Goal: Task Accomplishment & Management: Manage account settings

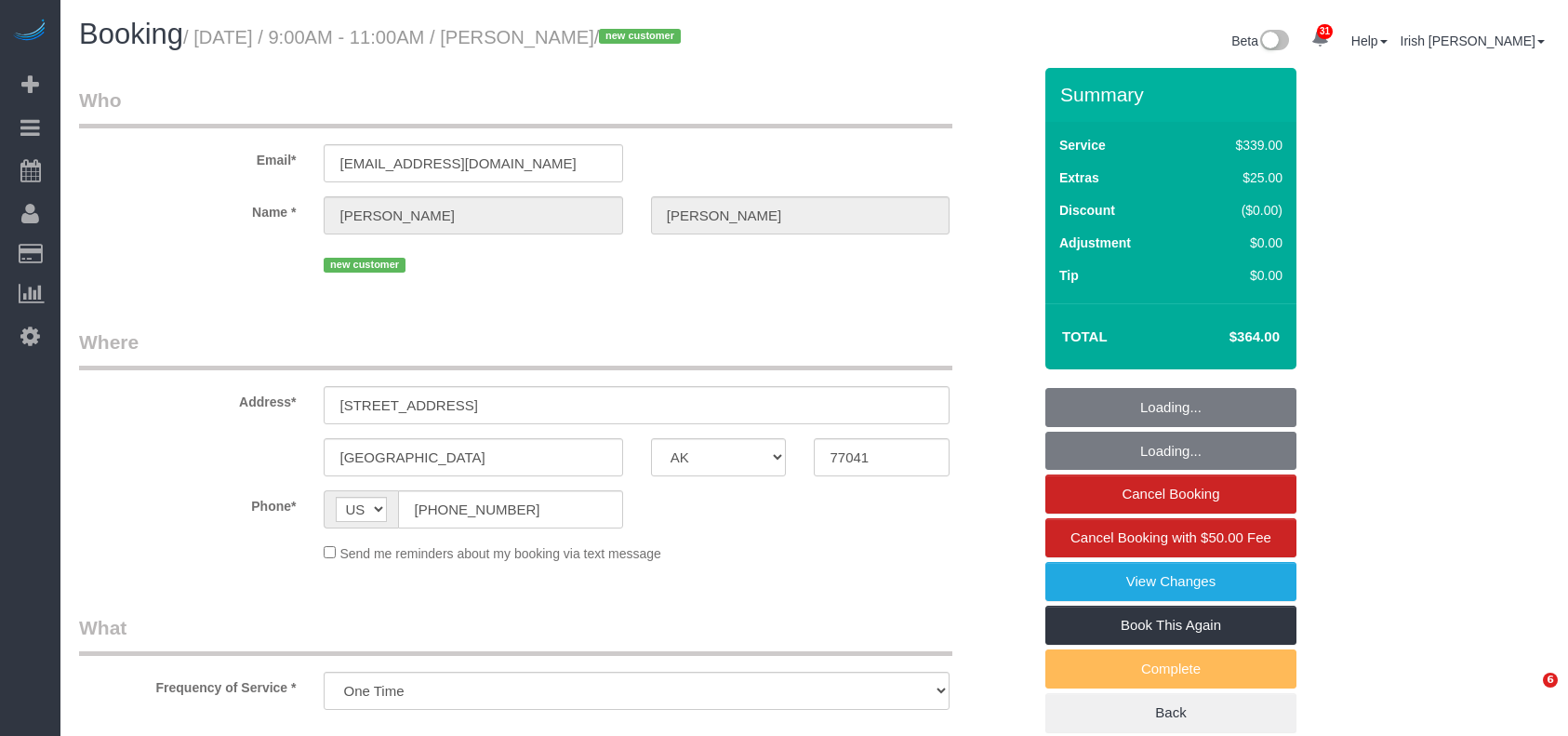
select select "[GEOGRAPHIC_DATA]"
click at [328, 501] on div "AF AL DZ AD AO AI AQ AG AR AM AW AU AT AZ BS BH BD BB BY BE BZ BJ BM BT BO BA B…" at bounding box center [472, 509] width 299 height 38
click at [325, 499] on span "AF AL DZ AD AO AI AQ AG AR AM AW AU AT AZ BS BH BD BB BY BE BZ BJ BM BT BO BA B…" at bounding box center [361, 509] width 75 height 38
select select "string:fspay-9e4a1ce7-7982-4776-bc76-822a5c54b6f7"
select select "3"
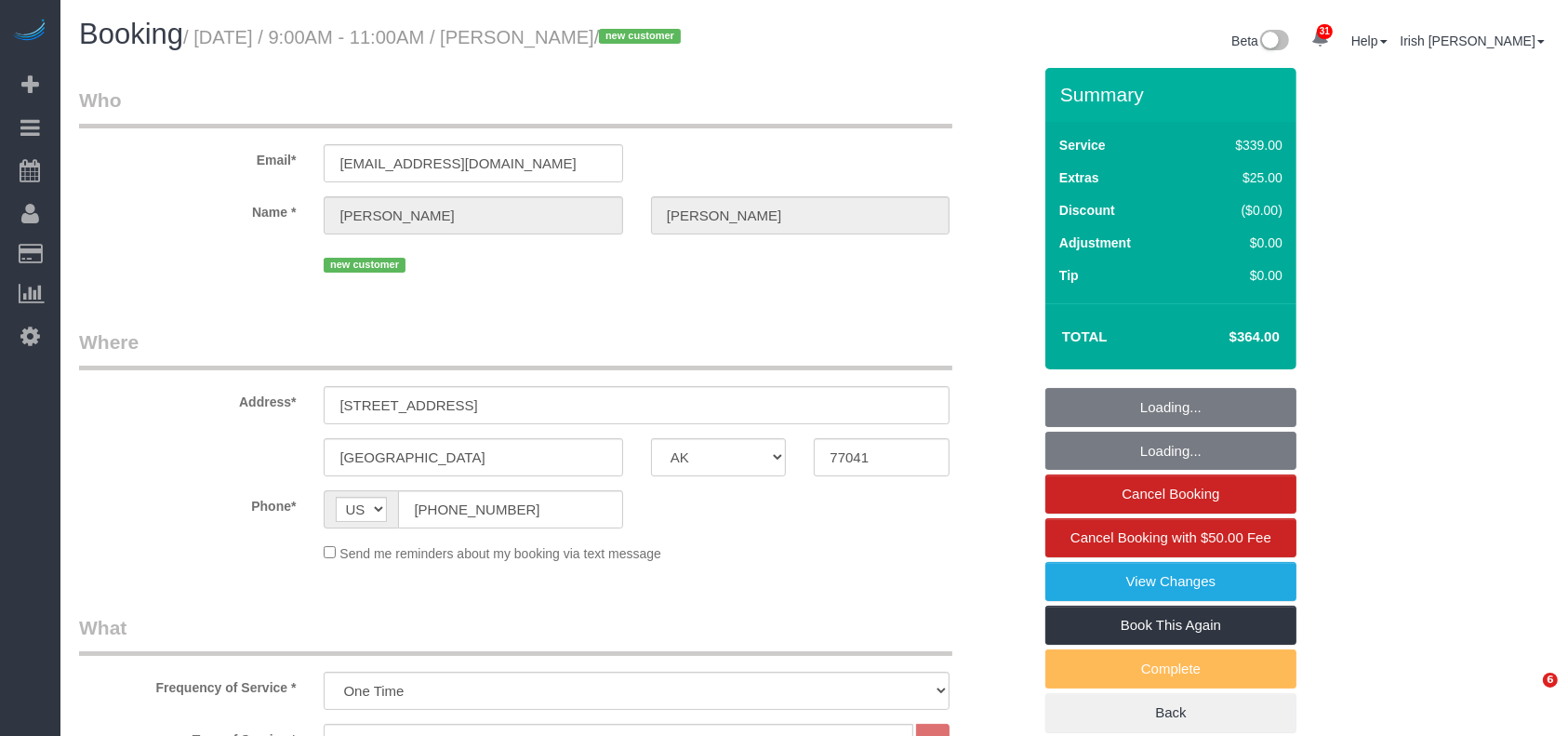
select select "object:1602"
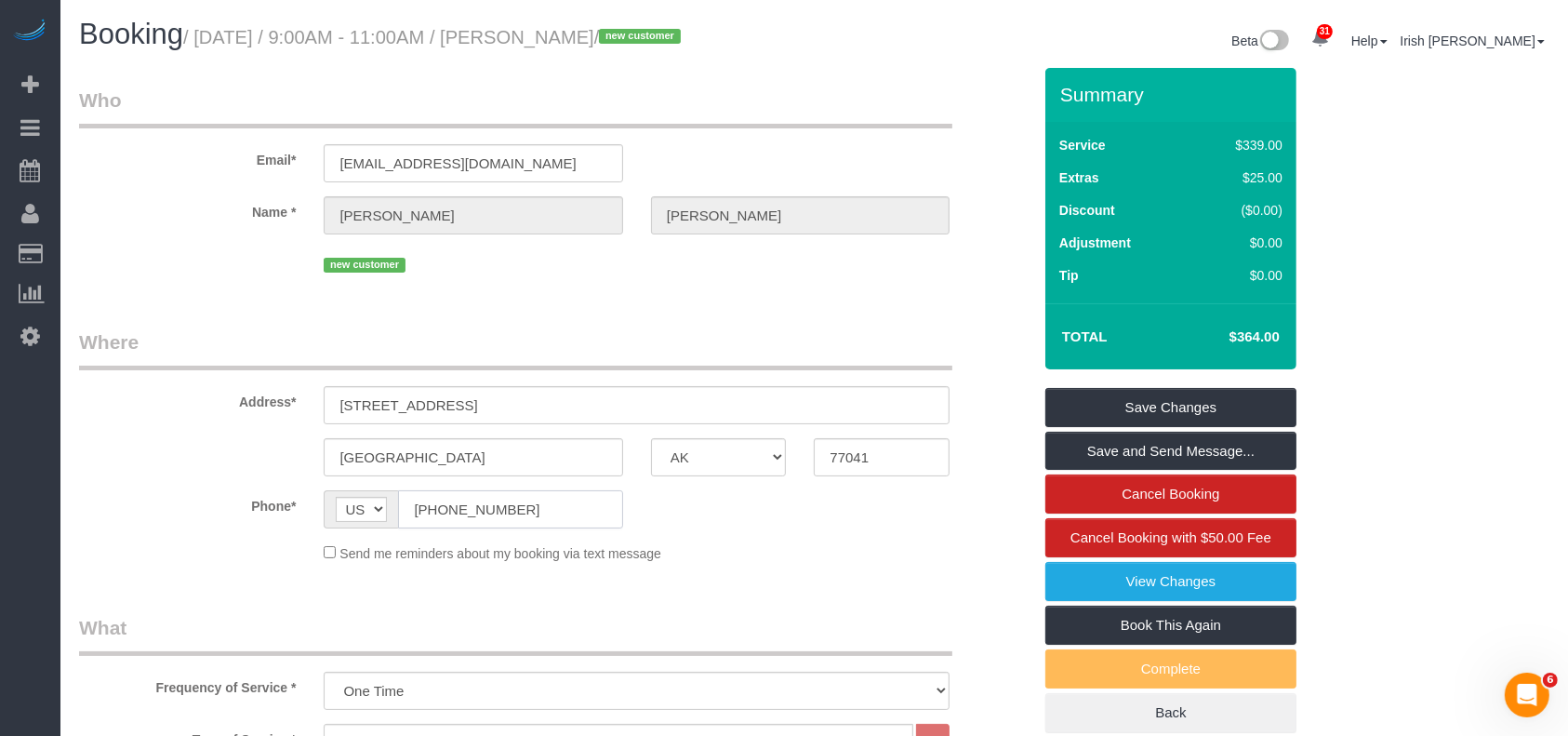
drag, startPoint x: 578, startPoint y: 510, endPoint x: 360, endPoint y: 513, distance: 218.0
click at [367, 515] on div "AF AL DZ AD AO AI AQ AG AR AM AW AU AT AZ BS BH BD BB BY BE BZ BJ BM BT BO BA B…" at bounding box center [472, 509] width 299 height 38
click at [121, 465] on div "[GEOGRAPHIC_DATA] AK AL AR AZ CA CO CT DC DE [GEOGRAPHIC_DATA] [GEOGRAPHIC_DATA…" at bounding box center [555, 457] width 981 height 38
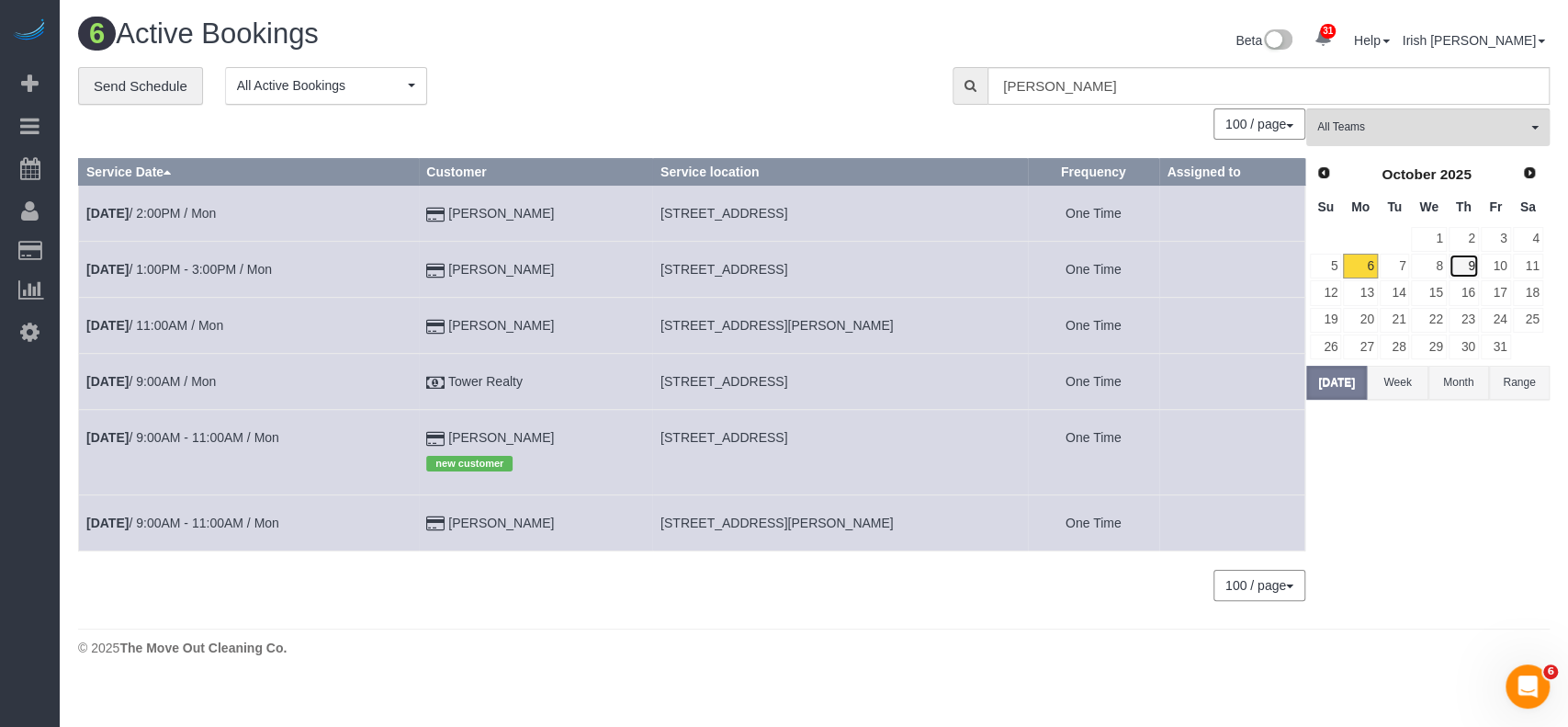
click at [1464, 260] on link "9" at bounding box center [1463, 265] width 31 height 25
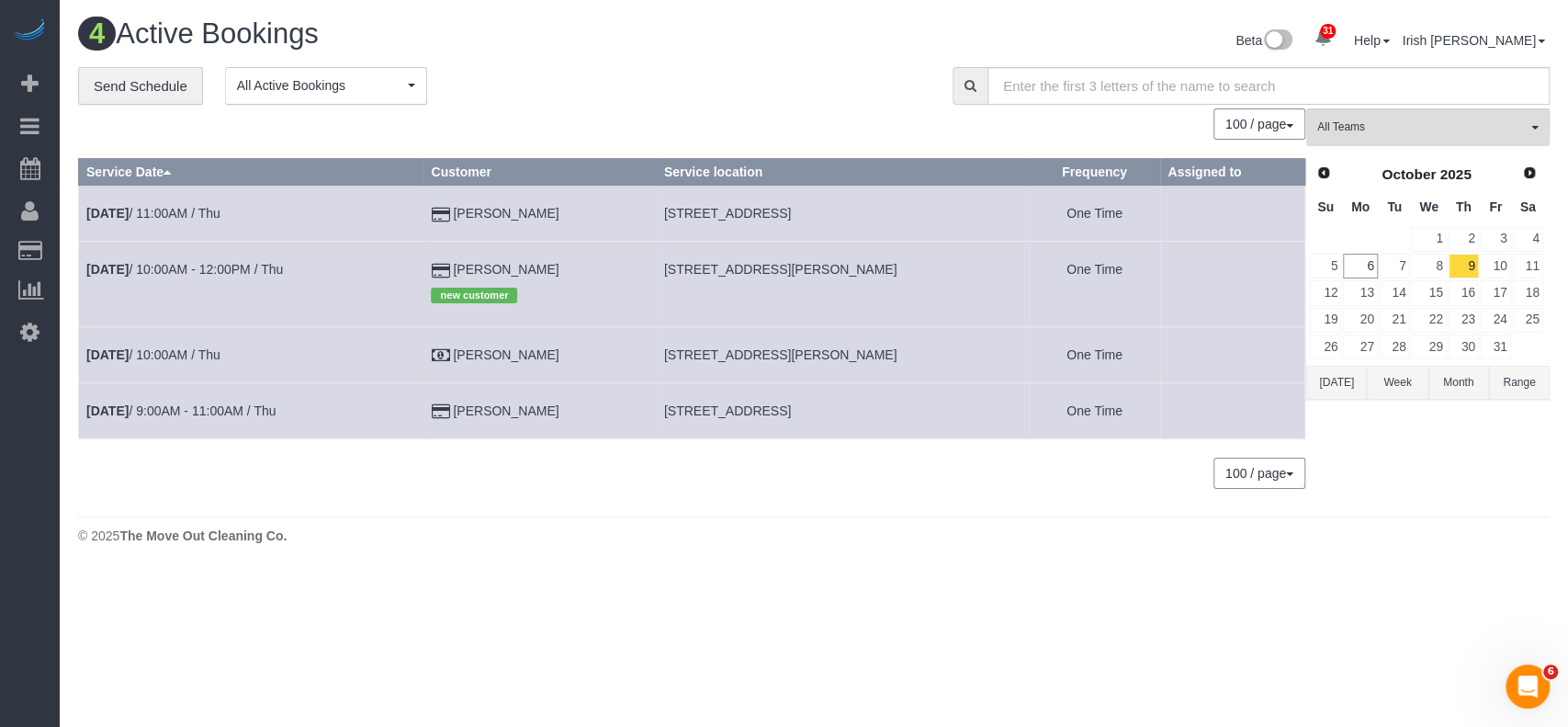
click at [93, 579] on body "31 Beta Your Notifications You have 0 alerts × You have 1 to charge for [DATE] …" at bounding box center [784, 363] width 1568 height 727
click at [1337, 384] on button "[DATE]" at bounding box center [1336, 383] width 60 height 34
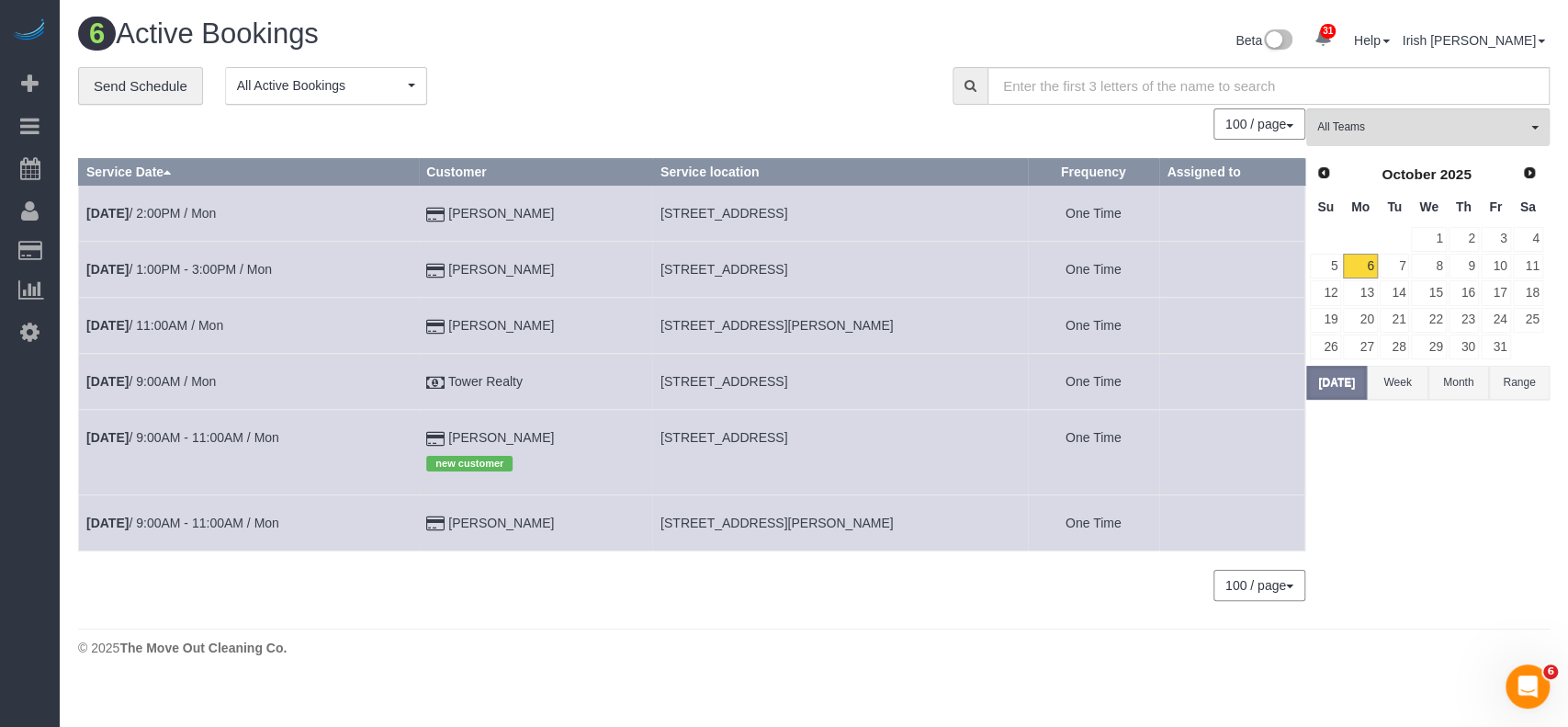
drag, startPoint x: 503, startPoint y: 334, endPoint x: 426, endPoint y: 336, distance: 77.0
click at [426, 336] on tr "[DATE] 11:00AM / Mon [PERSON_NAME] [STREET_ADDRESS][PERSON_NAME] One Time" at bounding box center [692, 326] width 1227 height 56
copy tr "[PERSON_NAME]"
click at [1431, 239] on link "1" at bounding box center [1428, 239] width 35 height 25
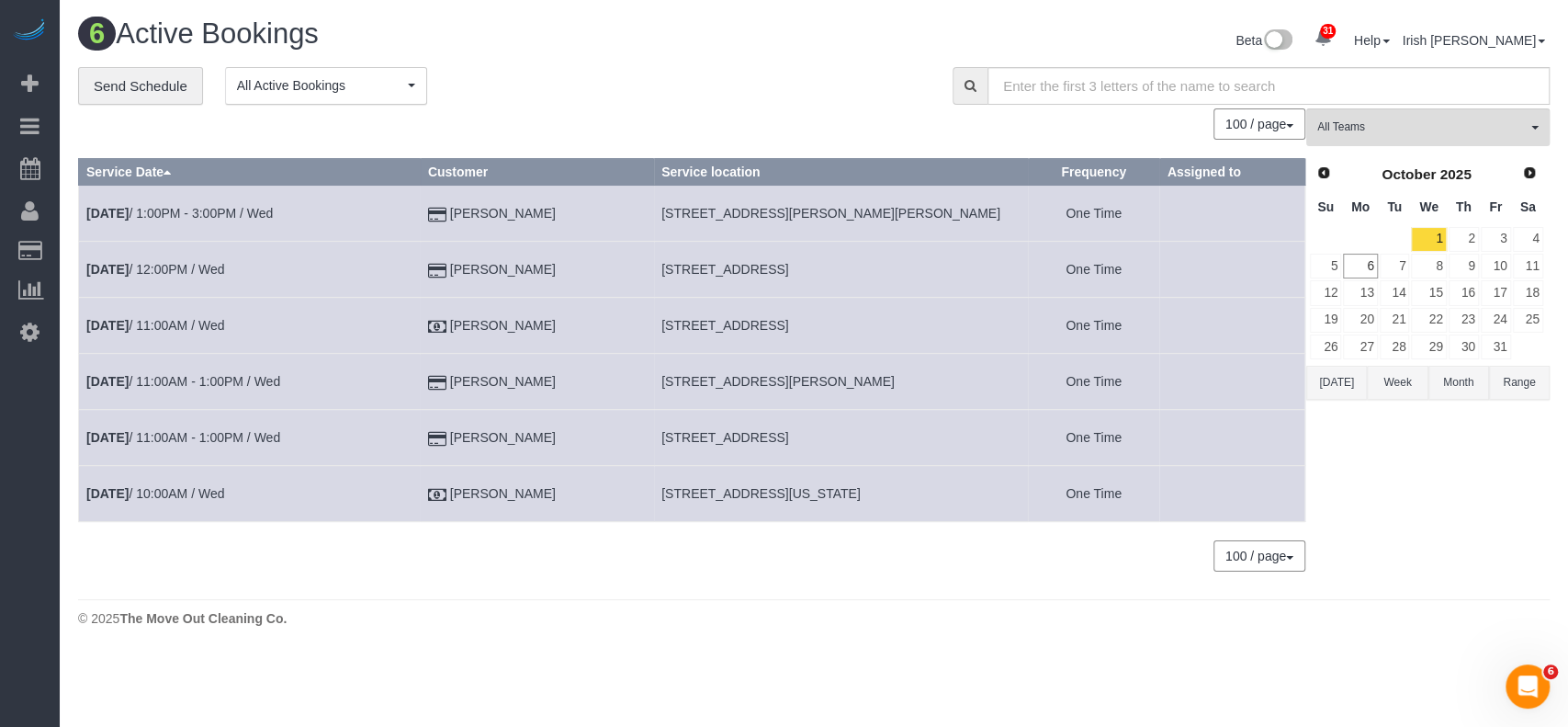
click at [1344, 387] on button "[DATE]" at bounding box center [1336, 383] width 60 height 34
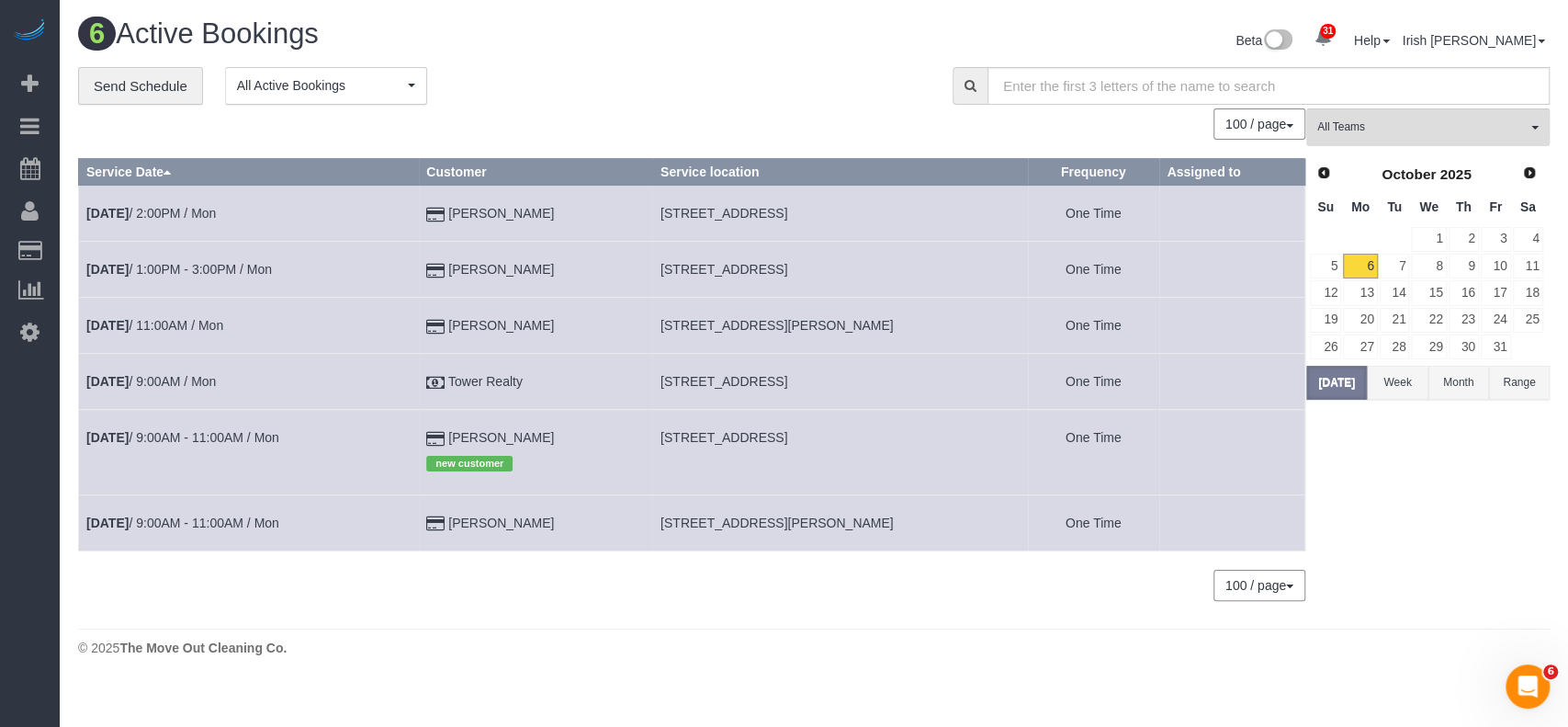
drag, startPoint x: 544, startPoint y: 429, endPoint x: 441, endPoint y: 438, distance: 103.4
click at [441, 438] on td "[PERSON_NAME] new customer" at bounding box center [536, 452] width 235 height 85
copy td "[PERSON_NAME]"
click at [213, 424] on td "[DATE] 9:00AM - 11:00AM / Mon" at bounding box center [249, 452] width 340 height 85
click at [224, 437] on link "[DATE] 9:00AM - 11:00AM / Mon" at bounding box center [183, 437] width 193 height 15
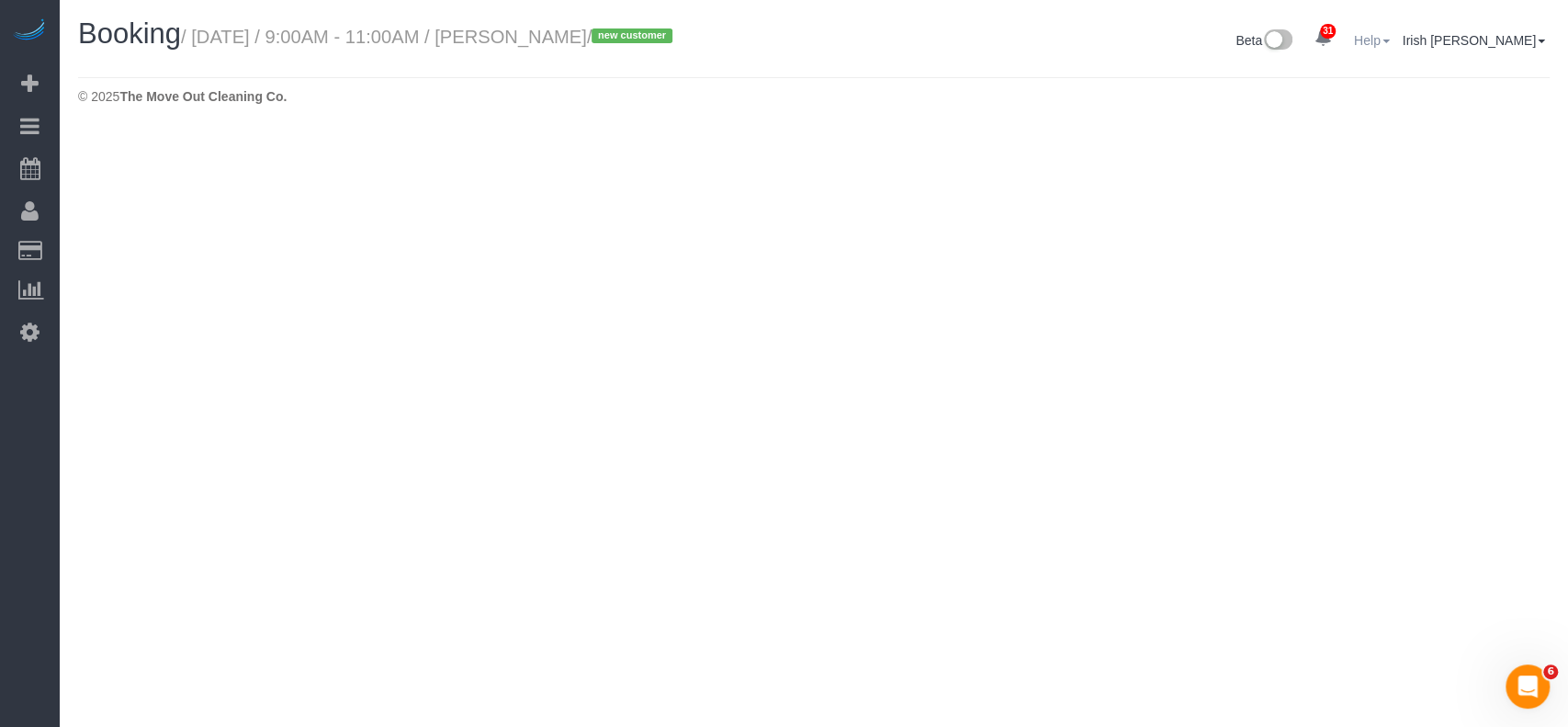
select select "[GEOGRAPHIC_DATA]"
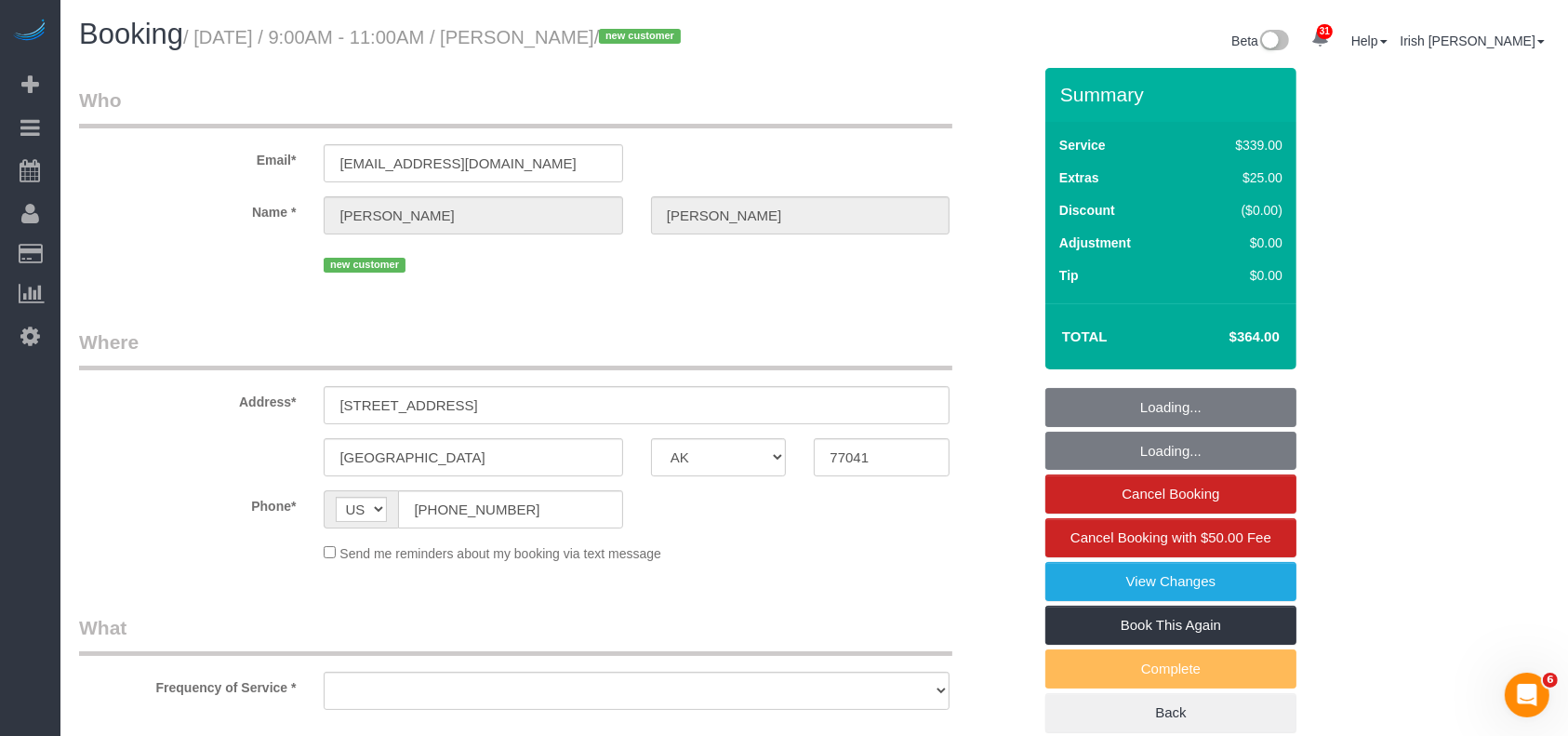
select select "object:2338"
select select "string:fspay-9e4a1ce7-7982-4776-bc76-822a5c54b6f7"
select select "3"
select select "object:2425"
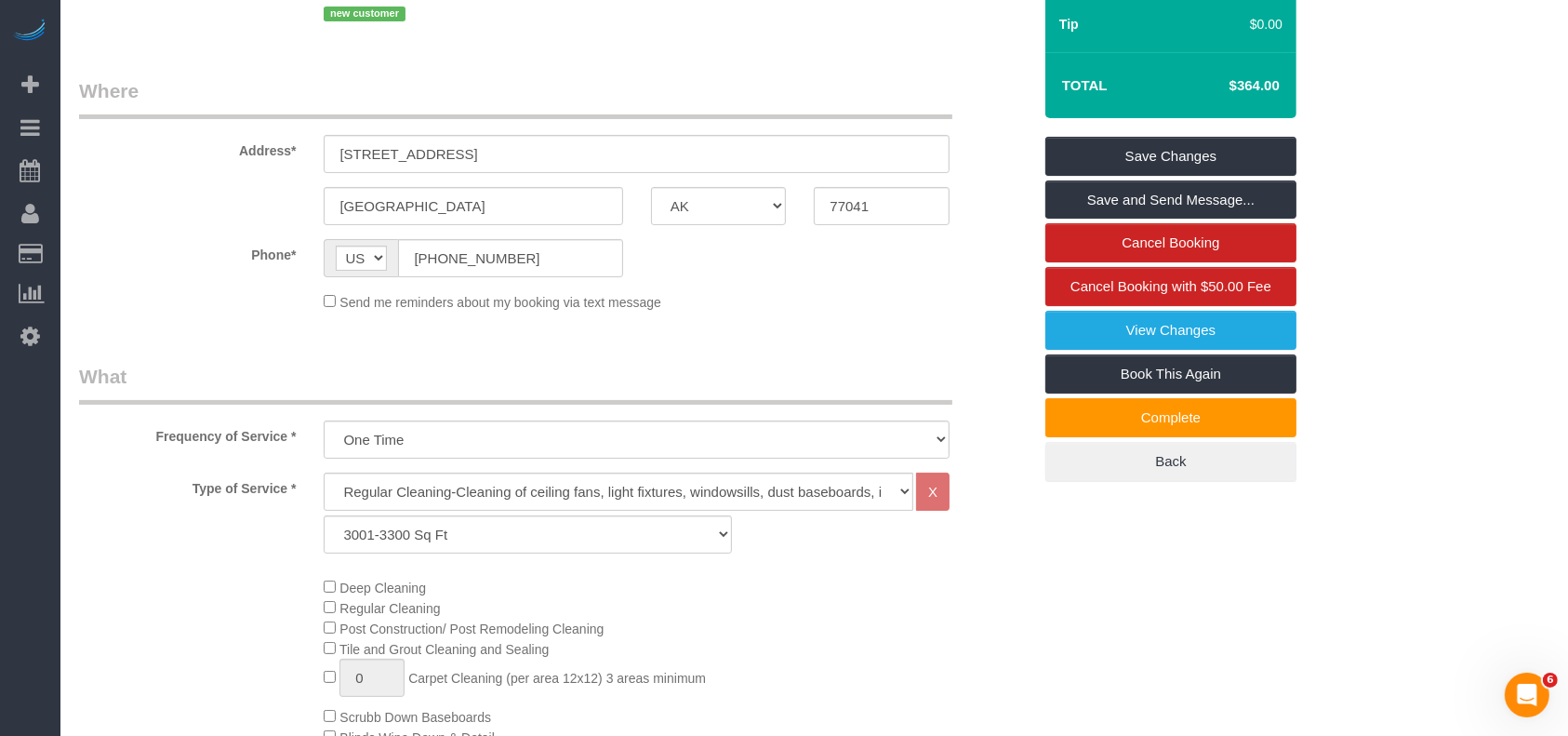
scroll to position [124, 0]
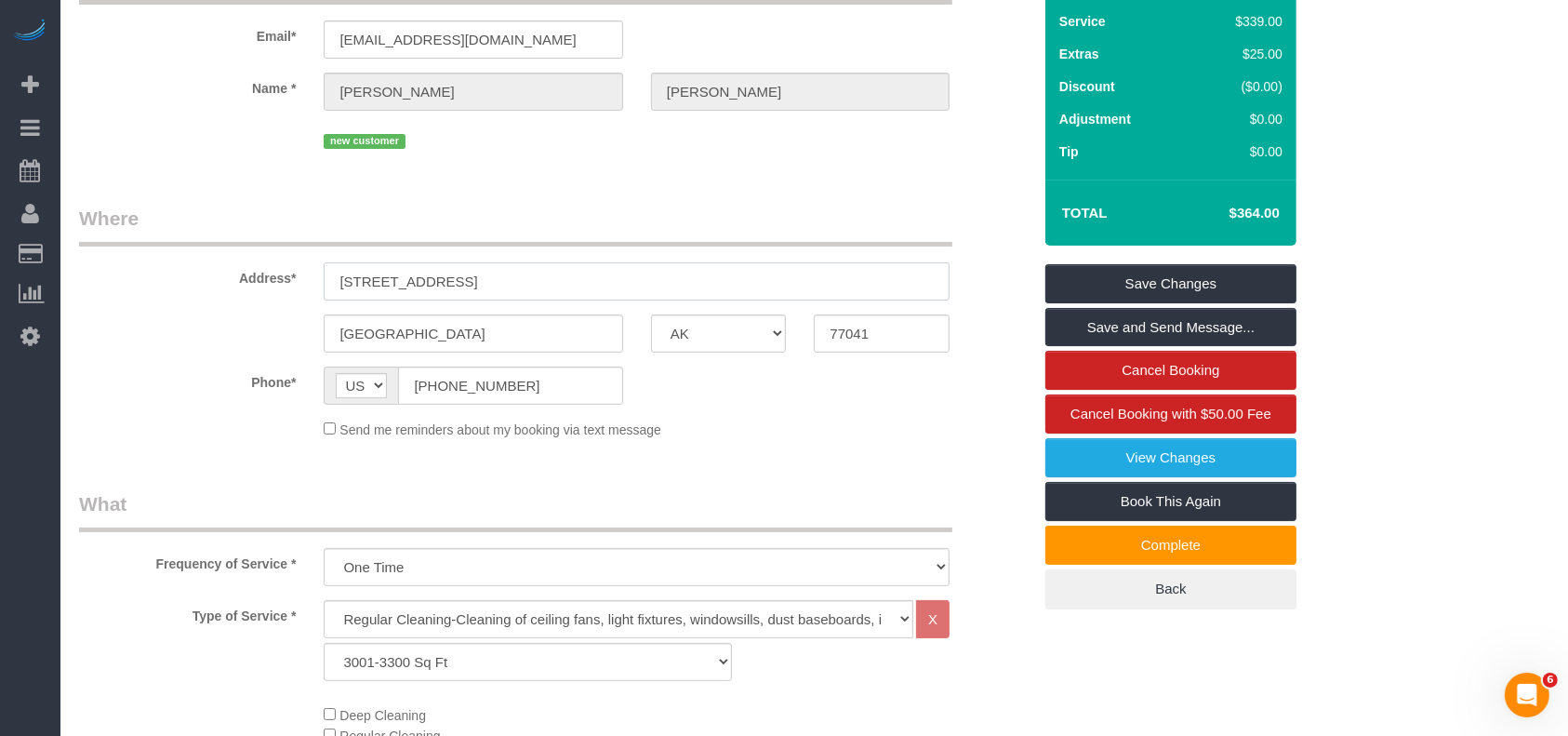
drag, startPoint x: 485, startPoint y: 285, endPoint x: 247, endPoint y: 265, distance: 238.8
click at [247, 265] on div "Address* [STREET_ADDRESS]" at bounding box center [555, 253] width 981 height 96
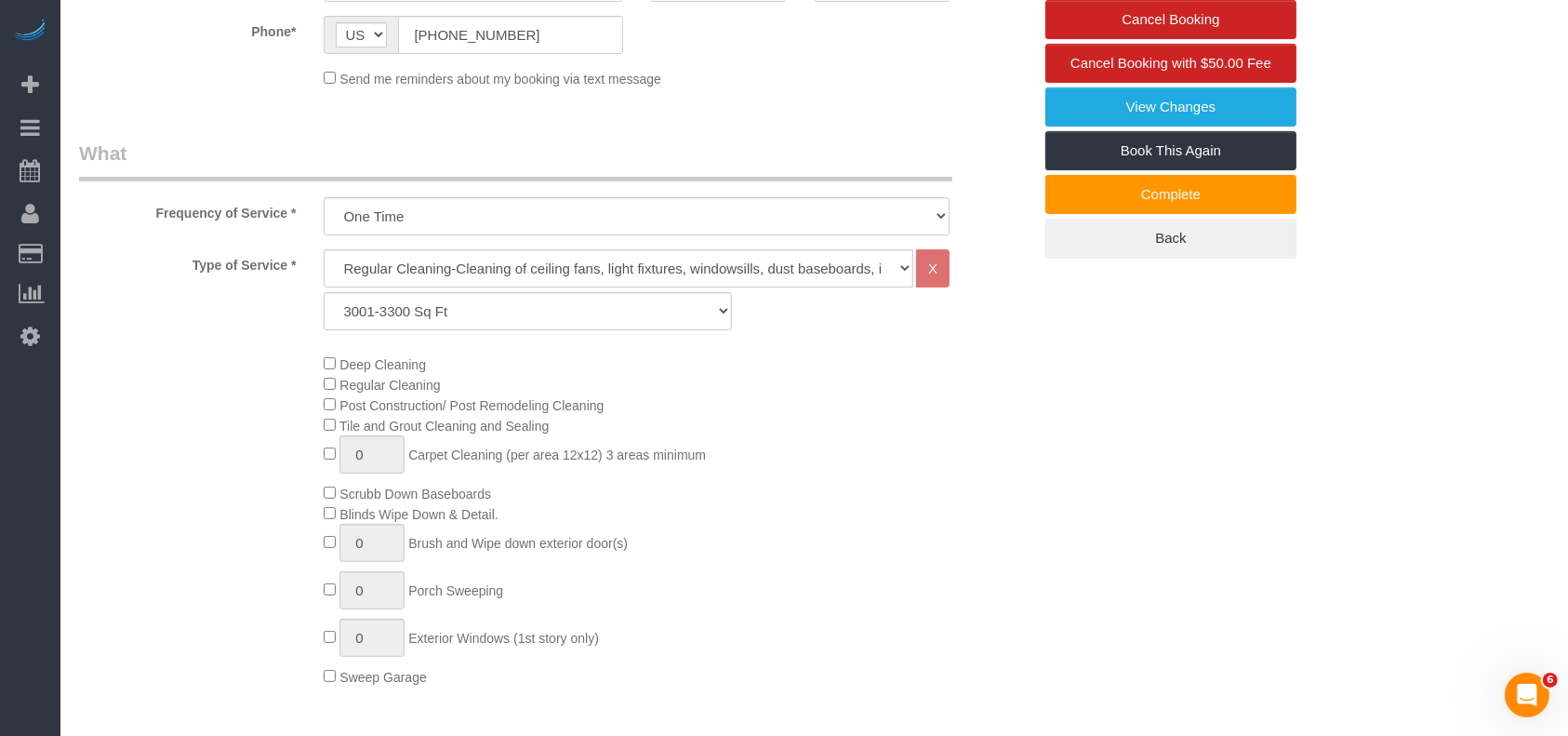
scroll to position [744, 0]
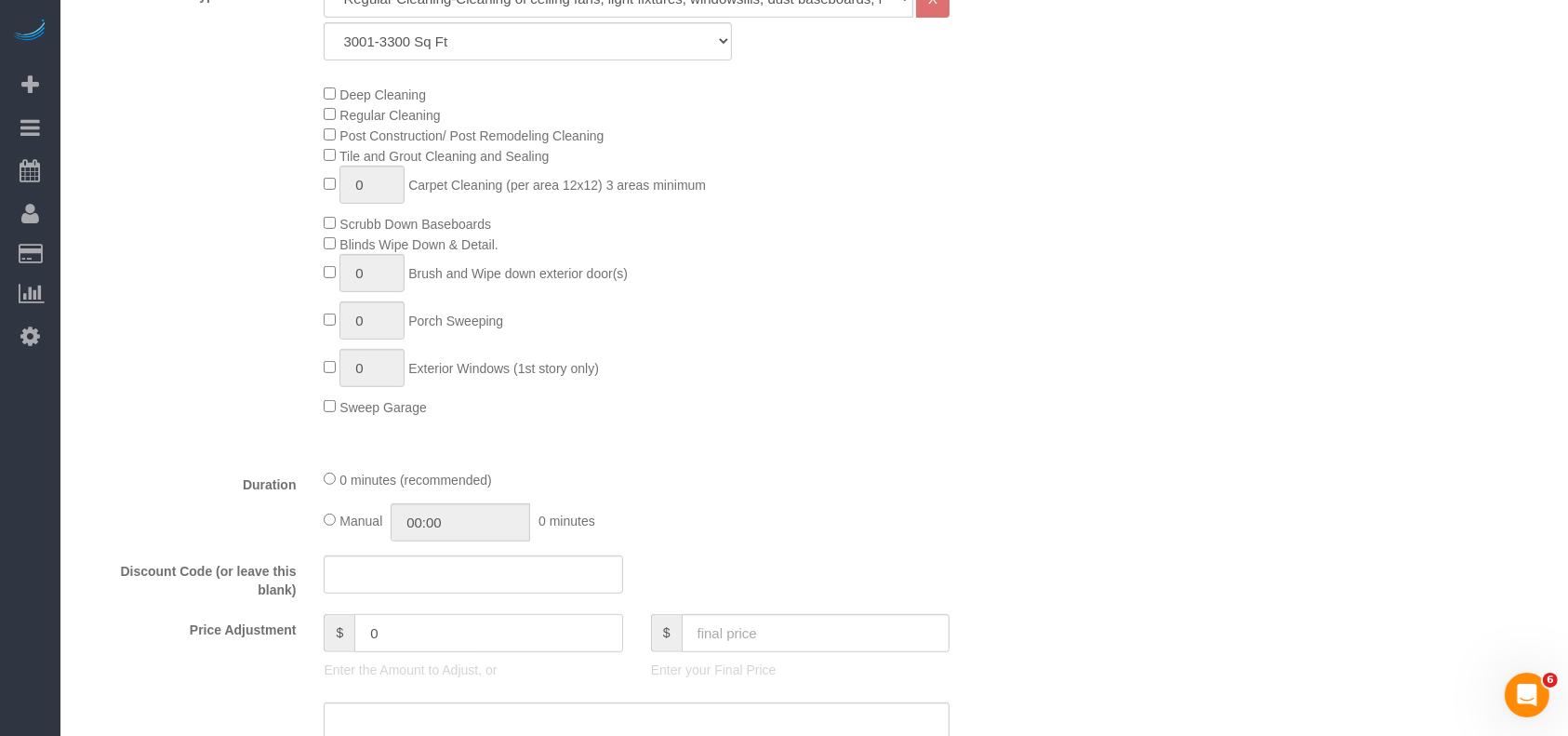
drag, startPoint x: 454, startPoint y: 399, endPoint x: 342, endPoint y: 644, distance: 269.4
click at [343, 644] on div "$ 0" at bounding box center [472, 633] width 299 height 38
paste input "."
click at [400, 634] on input "12" at bounding box center [488, 633] width 269 height 38
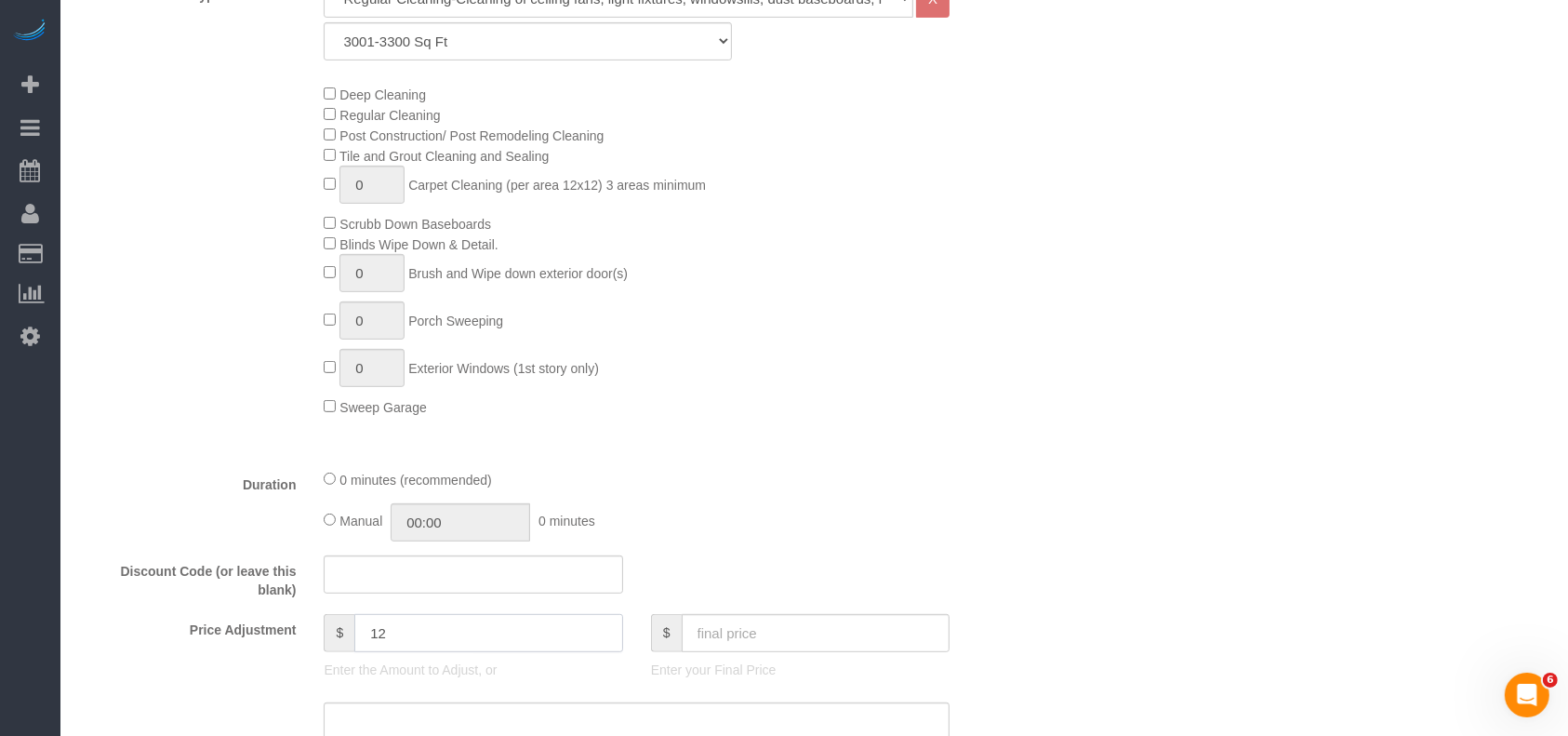
paste input "5"
drag, startPoint x: 425, startPoint y: 644, endPoint x: 280, endPoint y: 644, distance: 145.0
click at [280, 644] on div "Price Adjustment $ 125 Enter the Amount to Adjust, or $ Enter your Final Price" at bounding box center [555, 651] width 981 height 75
type input "125"
click at [382, 724] on textarea at bounding box center [636, 740] width 626 height 76
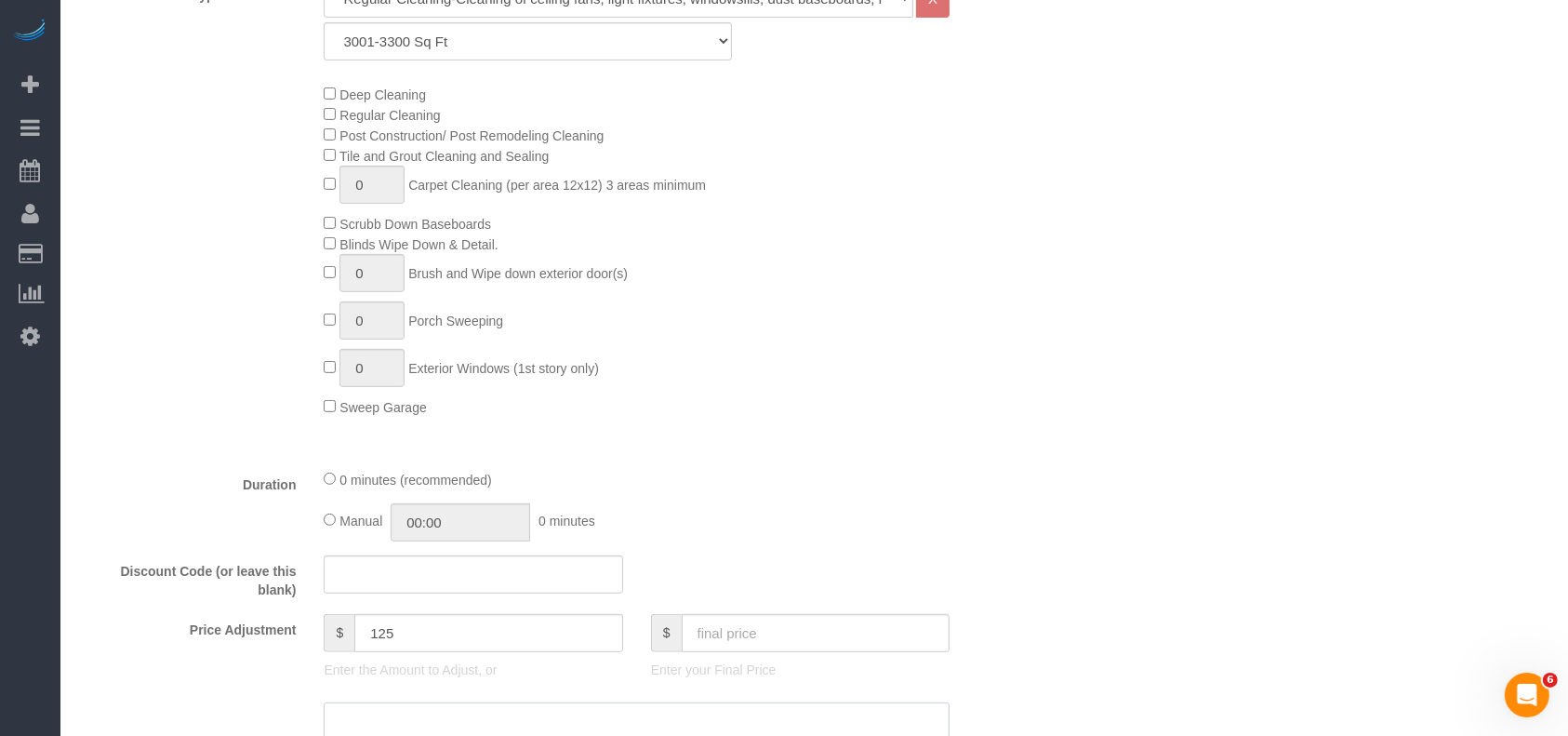
paste textarea "125"
click at [333, 729] on textarea at bounding box center [636, 740] width 626 height 76
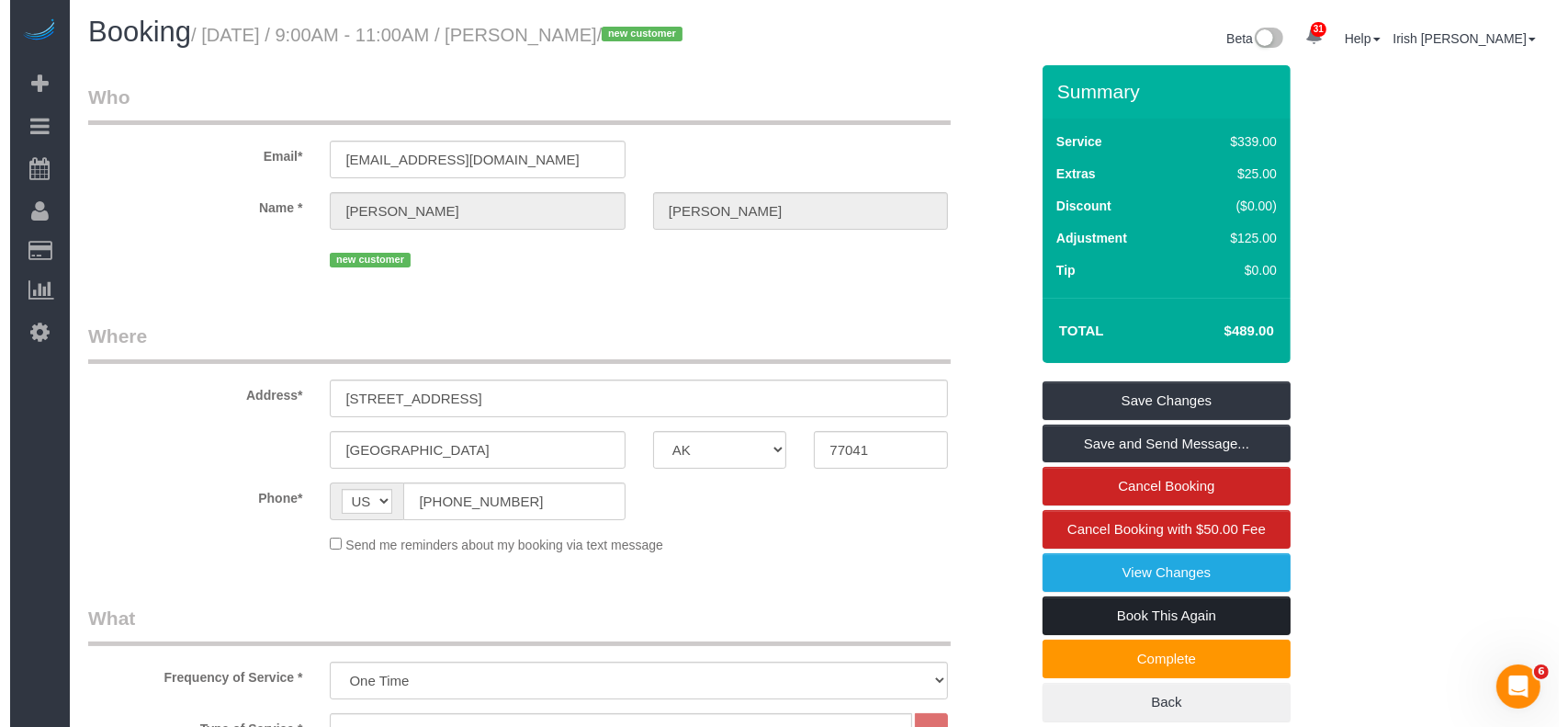
scroll to position [0, 0]
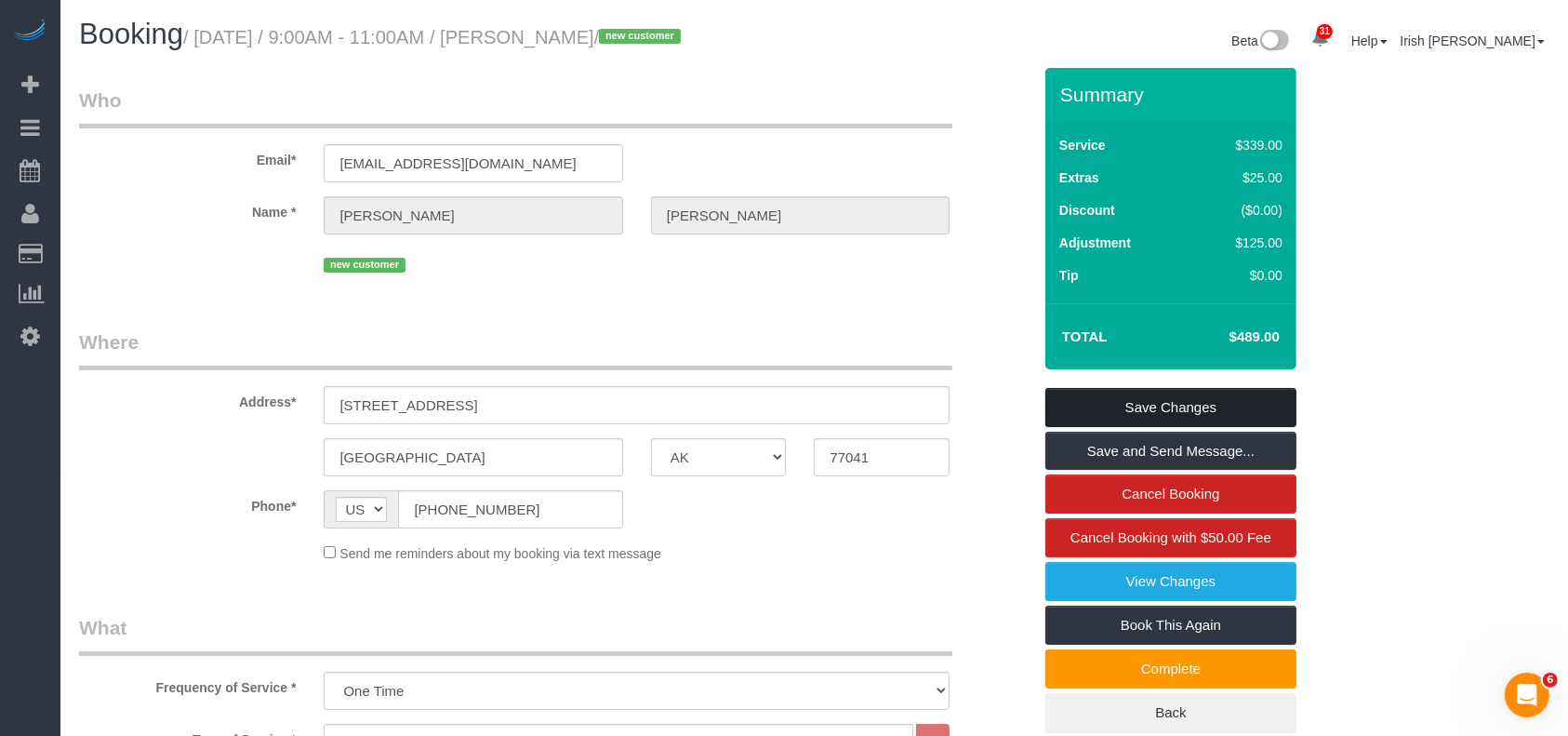
type textarea "$125 deep"
click at [1169, 402] on link "Save Changes" at bounding box center [1171, 406] width 251 height 39
